Goal: Task Accomplishment & Management: Manage account settings

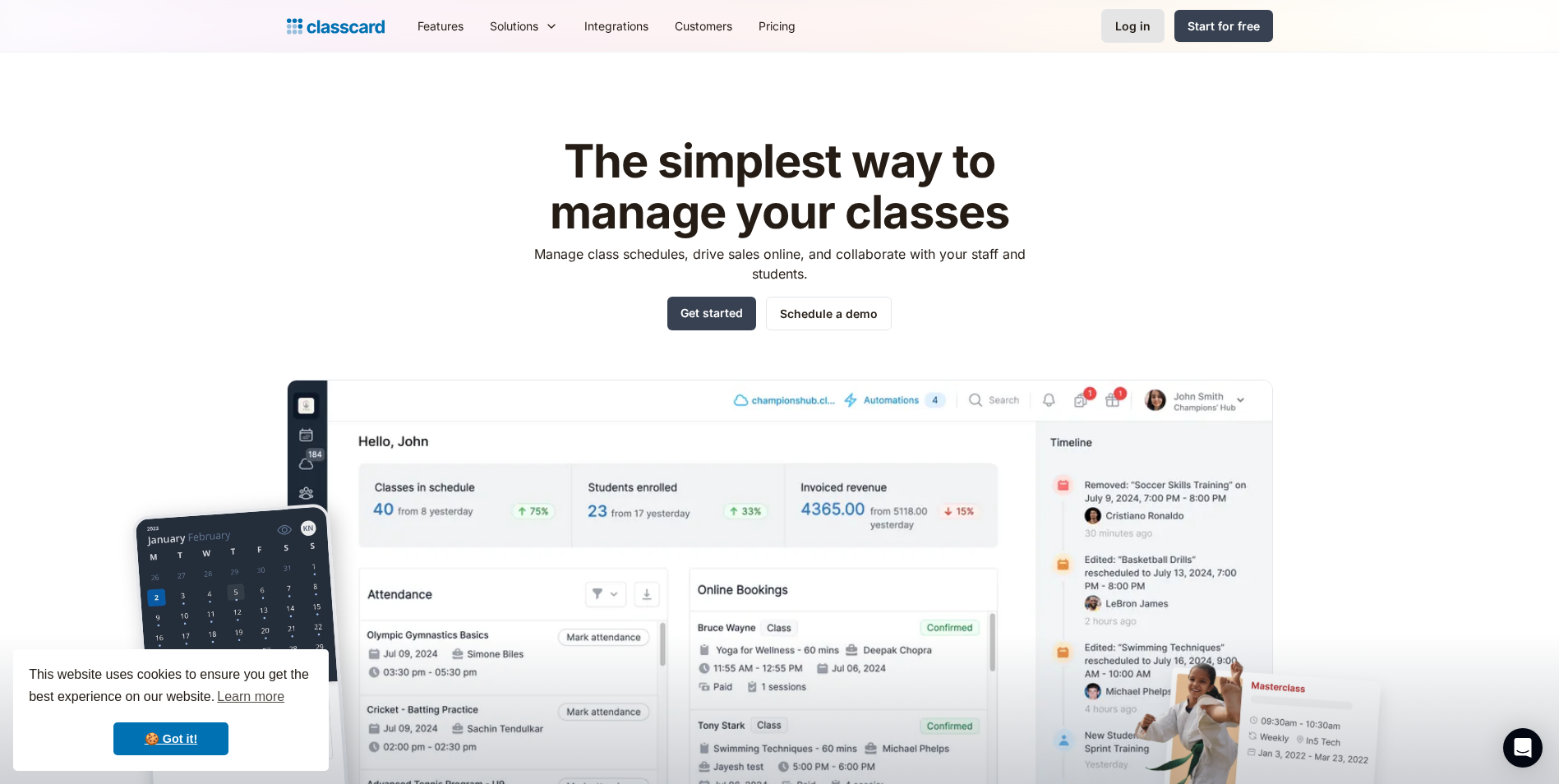
click at [1129, 31] on div "Log in" at bounding box center [1132, 26] width 35 height 18
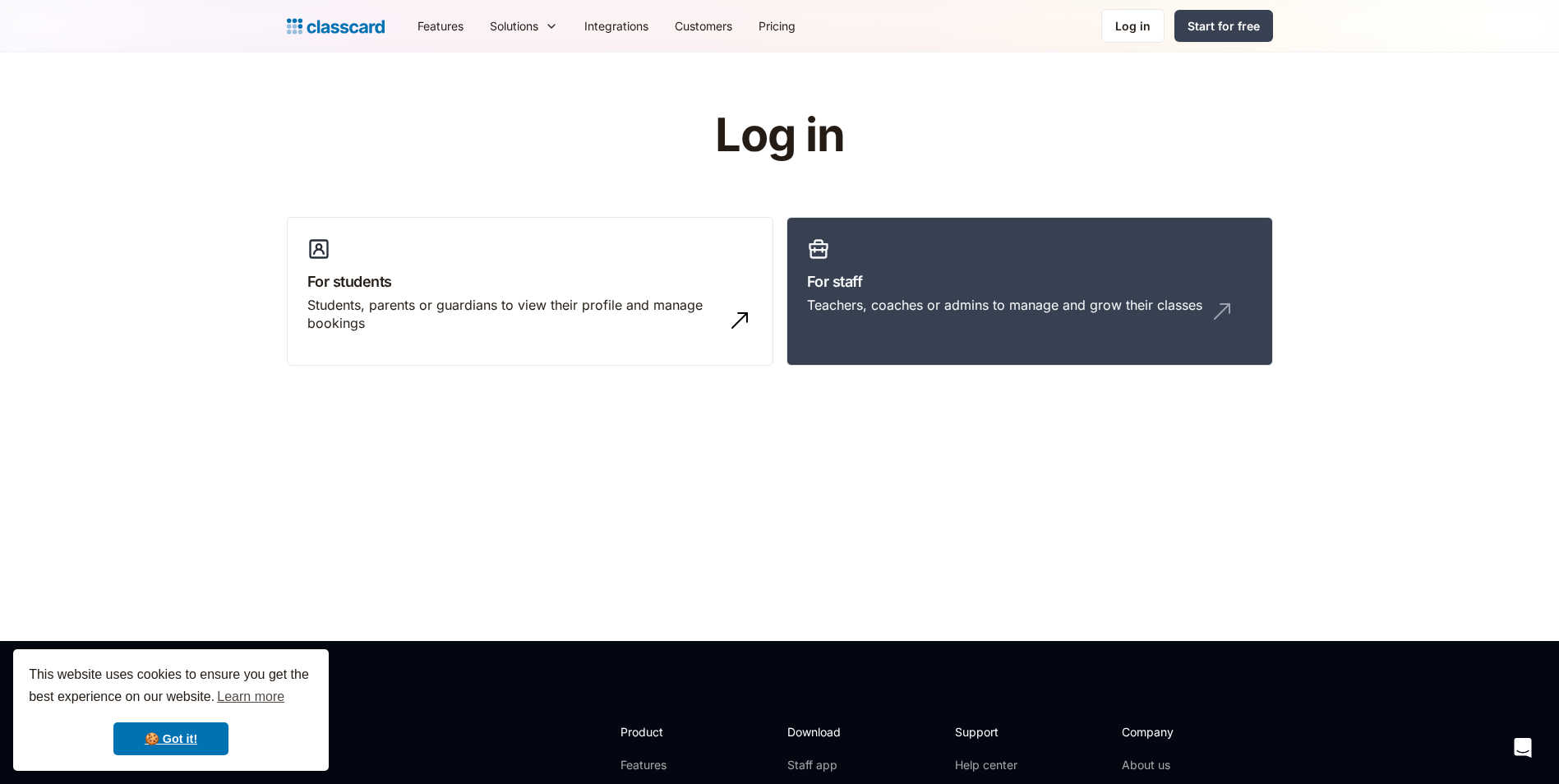
click at [1122, 33] on div "Log in" at bounding box center [1132, 26] width 35 height 18
